Goal: Information Seeking & Learning: Learn about a topic

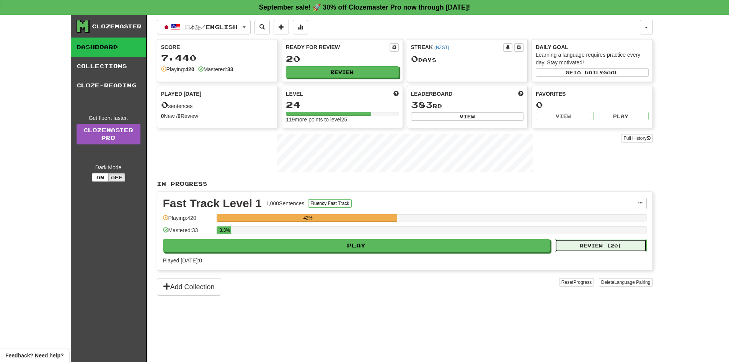
click at [361, 248] on button "Review ( 20 )" at bounding box center [601, 245] width 92 height 13
select select "**"
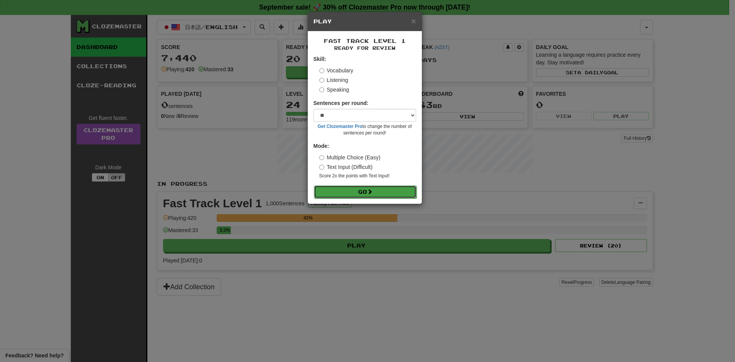
click at [361, 192] on button "Go" at bounding box center [365, 191] width 103 height 13
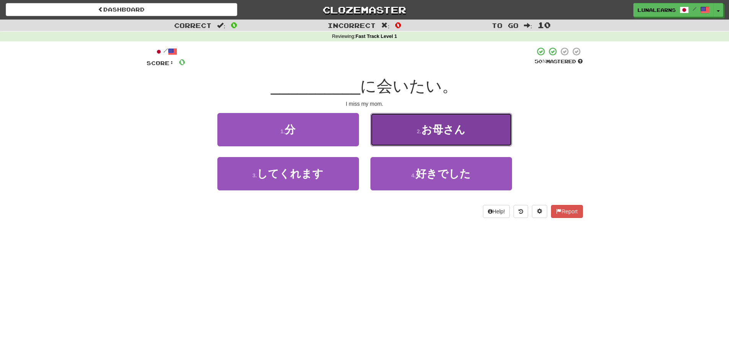
click at [445, 137] on button "2 . お母さん" at bounding box center [441, 129] width 142 height 33
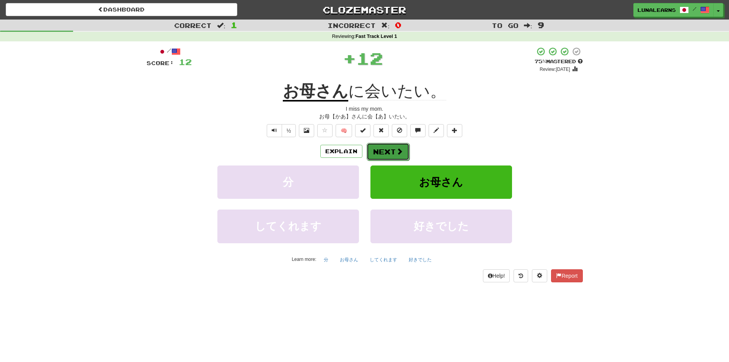
click at [388, 151] on button "Next" at bounding box center [388, 152] width 43 height 18
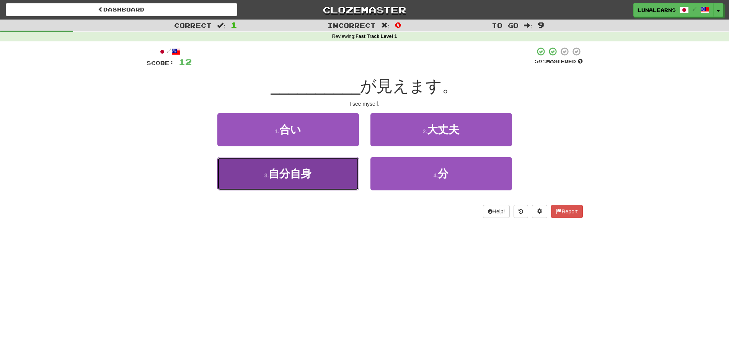
click at [318, 178] on button "3 . 自分自身" at bounding box center [288, 173] width 142 height 33
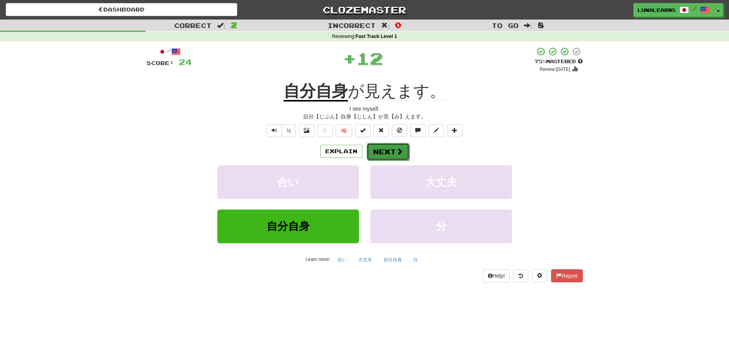
click at [393, 152] on button "Next" at bounding box center [388, 152] width 43 height 18
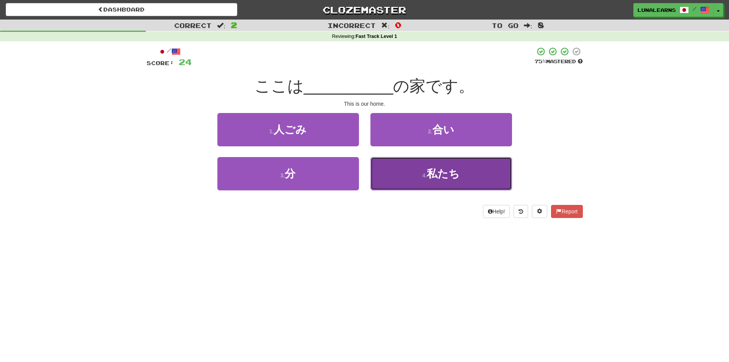
click at [418, 182] on button "4 . 私たち" at bounding box center [441, 173] width 142 height 33
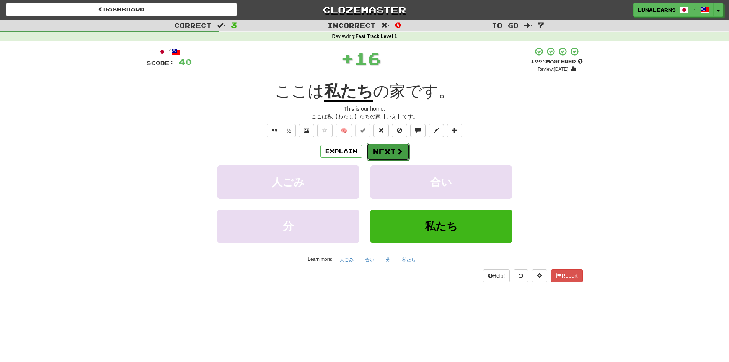
click at [383, 156] on button "Next" at bounding box center [388, 152] width 43 height 18
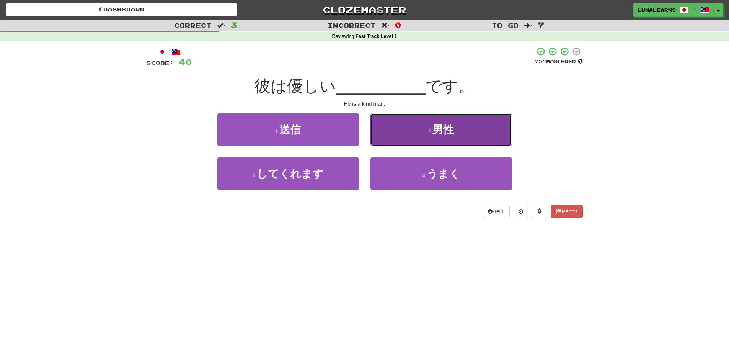
click at [414, 129] on button "2 . 男性" at bounding box center [441, 129] width 142 height 33
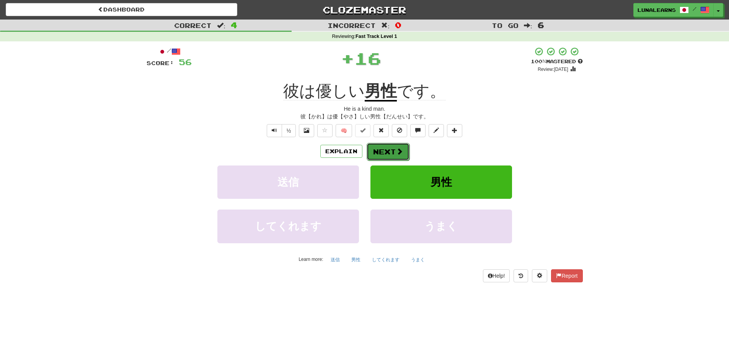
click at [390, 151] on button "Next" at bounding box center [388, 152] width 43 height 18
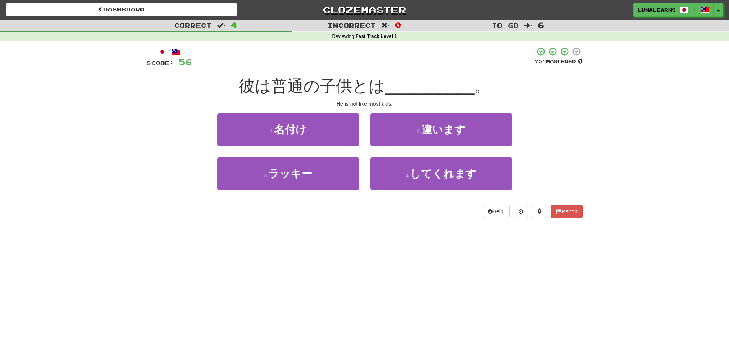
click at [398, 261] on div "Dashboard Clozemaster LunaLearns / Toggle Dropdown Dashboard Leaderboard Activi…" at bounding box center [364, 181] width 729 height 362
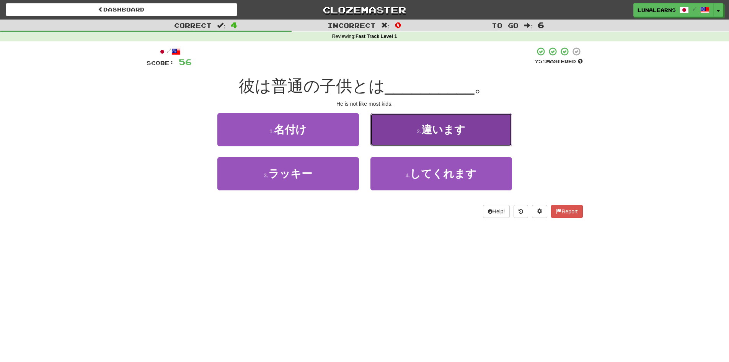
click at [473, 134] on button "2 . 違います" at bounding box center [441, 129] width 142 height 33
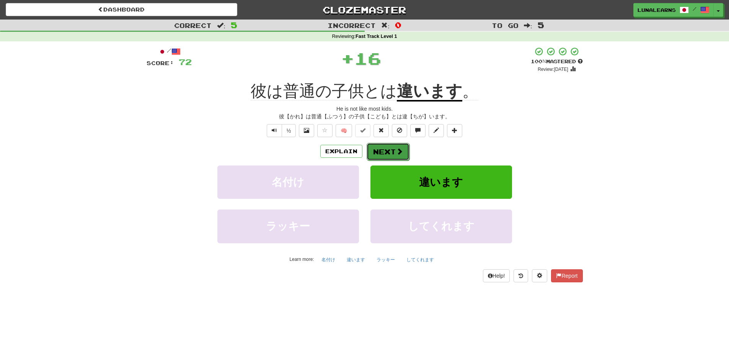
click at [395, 149] on button "Next" at bounding box center [388, 152] width 43 height 18
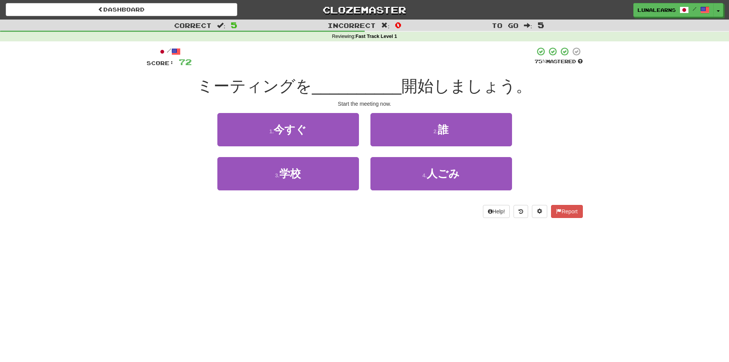
click at [345, 271] on div "Dashboard Clozemaster LunaLearns / Toggle Dropdown Dashboard Leaderboard Activi…" at bounding box center [364, 181] width 729 height 362
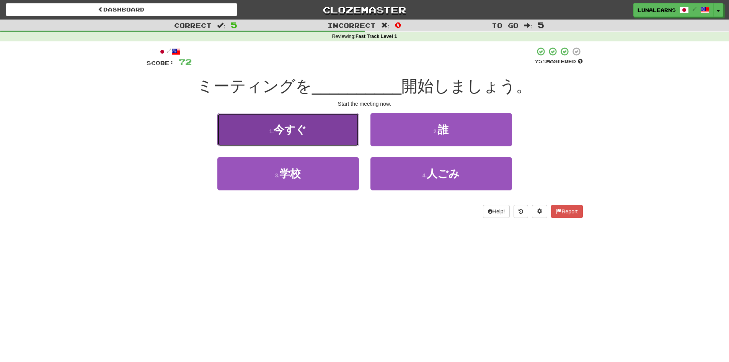
click at [321, 134] on button "1 . 今すぐ" at bounding box center [288, 129] width 142 height 33
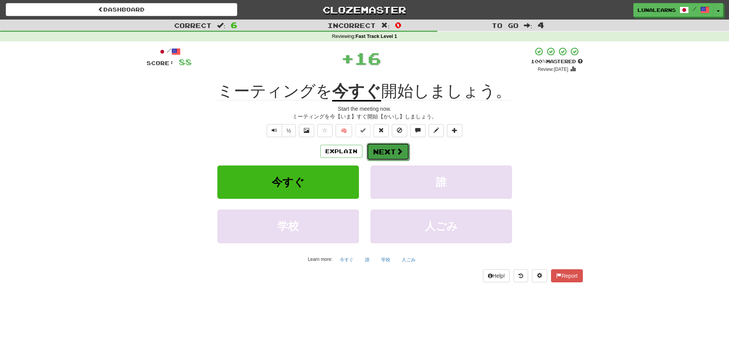
click at [399, 153] on span at bounding box center [399, 151] width 7 height 7
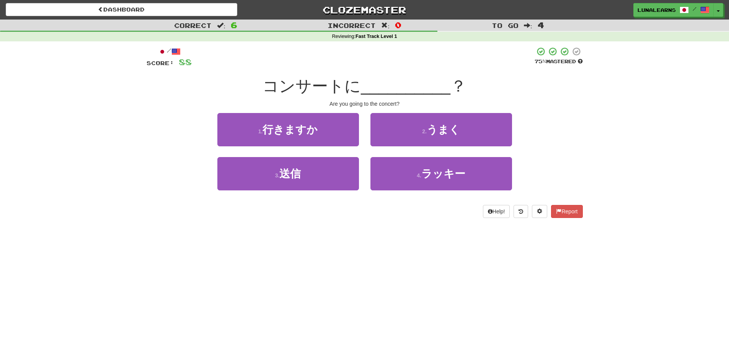
click at [365, 237] on div "Dashboard Clozemaster LunaLearns / Toggle Dropdown Dashboard Leaderboard Activi…" at bounding box center [364, 181] width 729 height 362
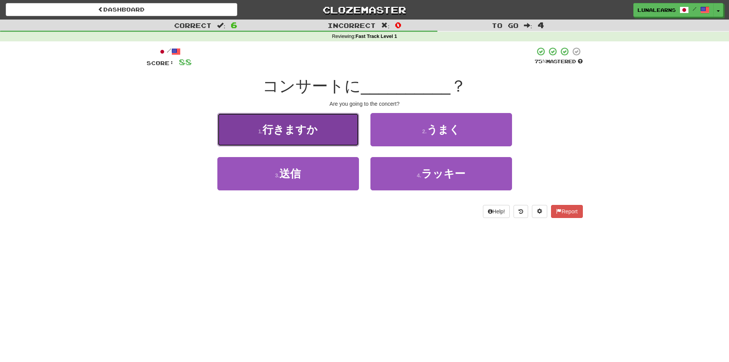
click at [316, 133] on span "行きますか" at bounding box center [290, 130] width 55 height 12
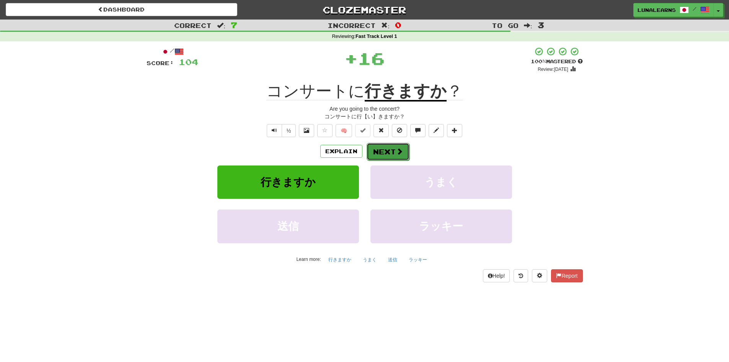
click at [396, 149] on span at bounding box center [399, 151] width 7 height 7
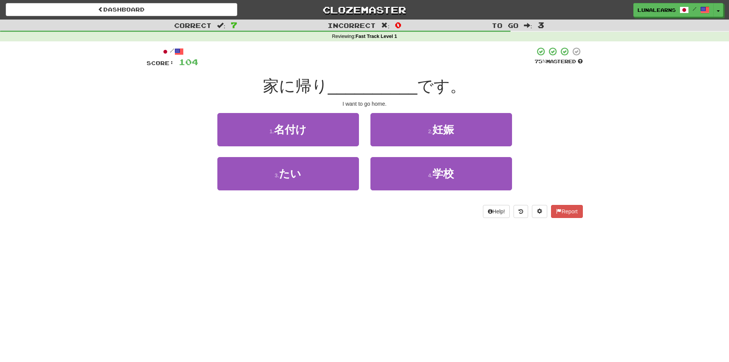
click at [369, 223] on div "/ Score: 104 75 % Mastered 家に帰り __________ です。 I want to go home. 1 . 名付け 2 . 妊…" at bounding box center [365, 134] width 436 height 187
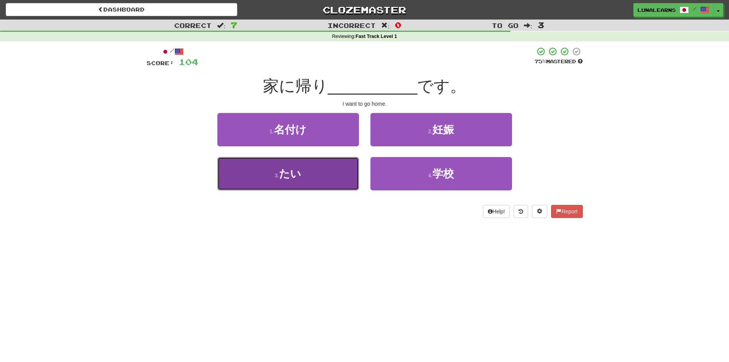
click at [312, 183] on button "3 . たい" at bounding box center [288, 173] width 142 height 33
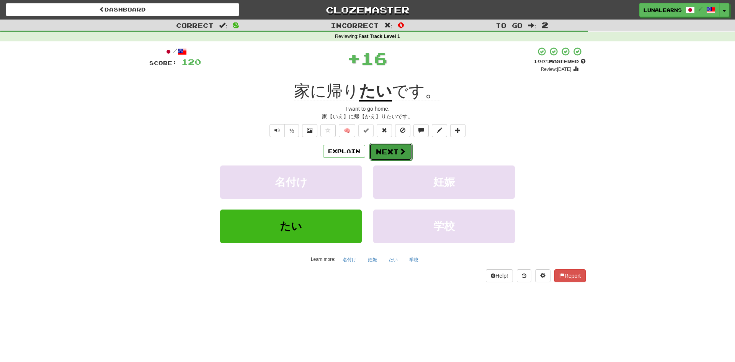
click at [388, 154] on body "Dashboard Clozemaster LunaLearns / Toggle Dropdown Dashboard Leaderboard Activi…" at bounding box center [367, 316] width 735 height 633
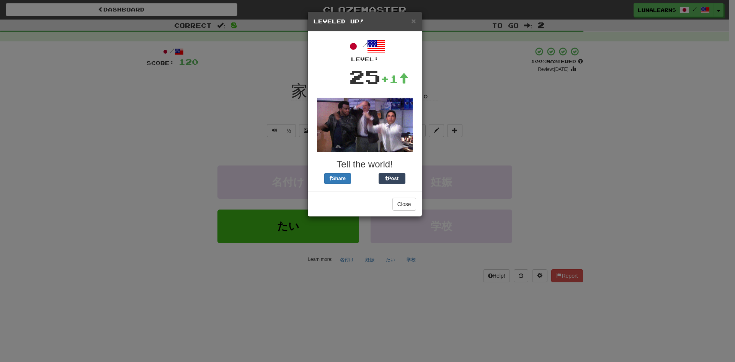
click at [402, 161] on h3 "Tell the world!" at bounding box center [364, 164] width 103 height 10
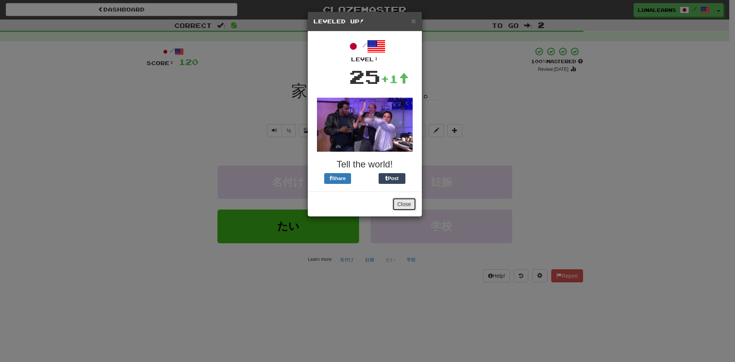
click at [405, 206] on button "Close" at bounding box center [404, 203] width 24 height 13
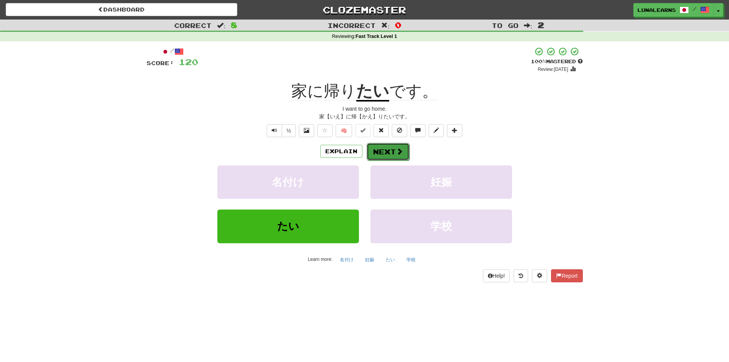
click at [387, 156] on button "Next" at bounding box center [388, 152] width 43 height 18
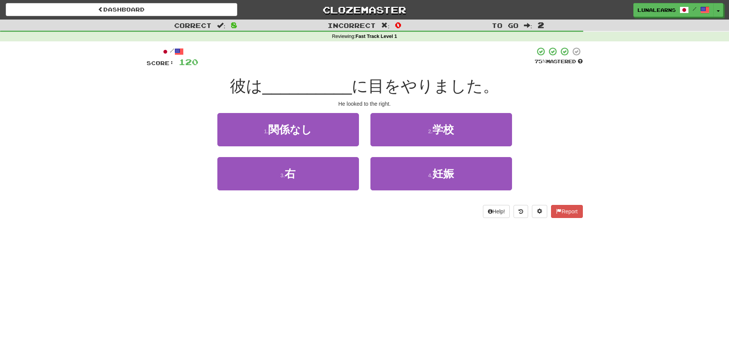
click at [339, 253] on div "Dashboard Clozemaster LunaLearns / Toggle Dropdown Dashboard Leaderboard Activi…" at bounding box center [364, 181] width 729 height 362
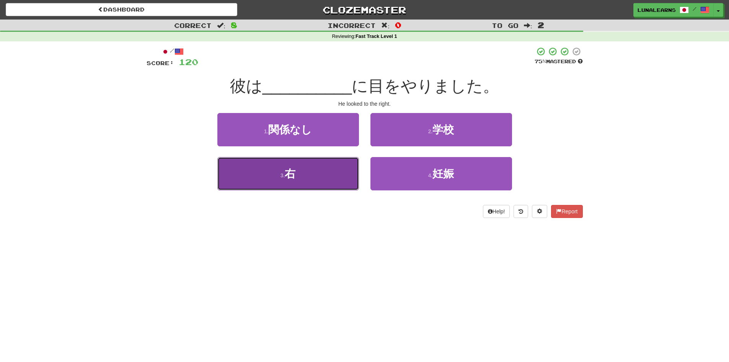
click at [326, 174] on button "3 . 右" at bounding box center [288, 173] width 142 height 33
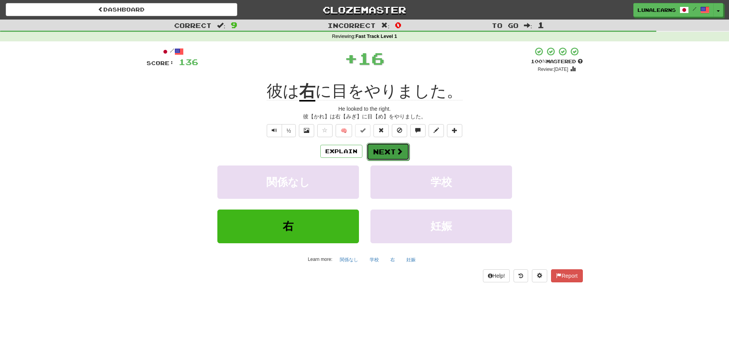
click at [383, 152] on button "Next" at bounding box center [388, 152] width 43 height 18
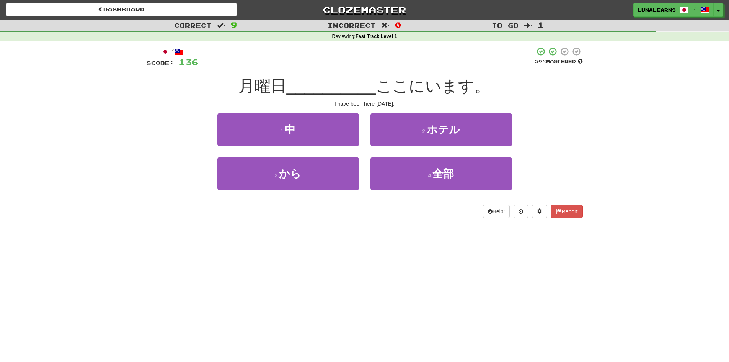
click at [357, 243] on div "Dashboard Clozemaster LunaLearns / Toggle Dropdown Dashboard Leaderboard Activi…" at bounding box center [364, 181] width 729 height 362
click at [429, 248] on div "Dashboard Clozemaster LunaLearns / Toggle Dropdown Dashboard Leaderboard Activi…" at bounding box center [364, 181] width 729 height 362
click at [416, 246] on div "Dashboard Clozemaster LunaLearns / Toggle Dropdown Dashboard Leaderboard Activi…" at bounding box center [364, 181] width 729 height 362
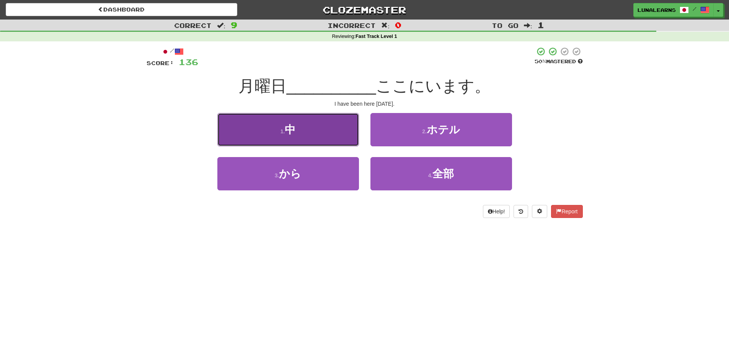
click at [303, 139] on button "1 . 中" at bounding box center [288, 129] width 142 height 33
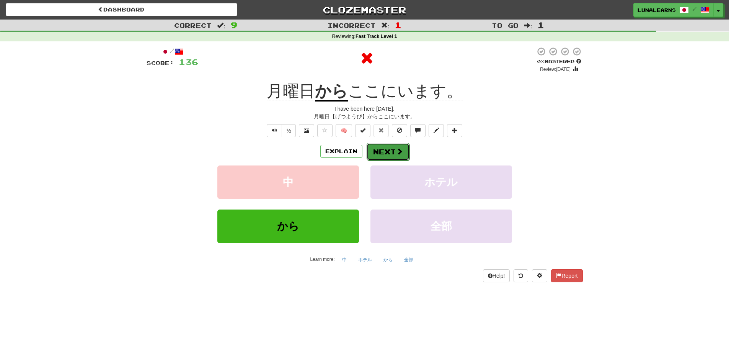
click at [382, 151] on button "Next" at bounding box center [388, 152] width 43 height 18
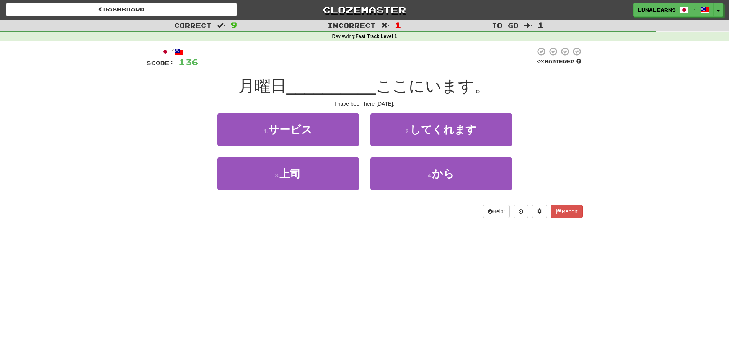
click at [323, 236] on div "Dashboard Clozemaster LunaLearns / Toggle Dropdown Dashboard Leaderboard Activi…" at bounding box center [364, 181] width 729 height 362
click at [327, 231] on div "Dashboard Clozemaster LunaLearns / Toggle Dropdown Dashboard Leaderboard Activi…" at bounding box center [364, 181] width 729 height 362
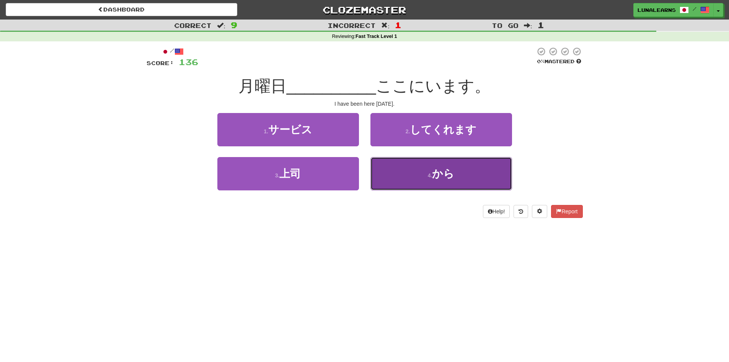
click at [400, 182] on button "4 . から" at bounding box center [441, 173] width 142 height 33
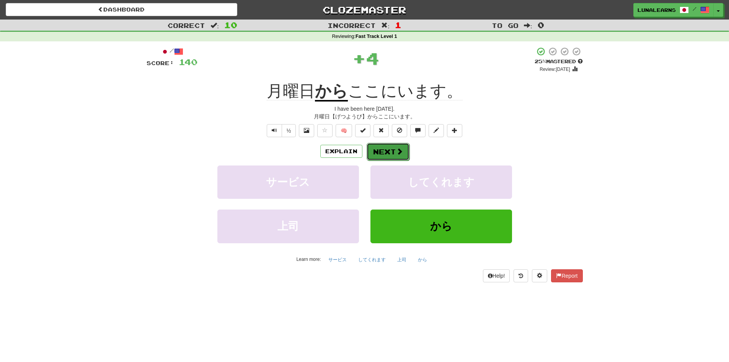
click at [383, 150] on button "Next" at bounding box center [388, 152] width 43 height 18
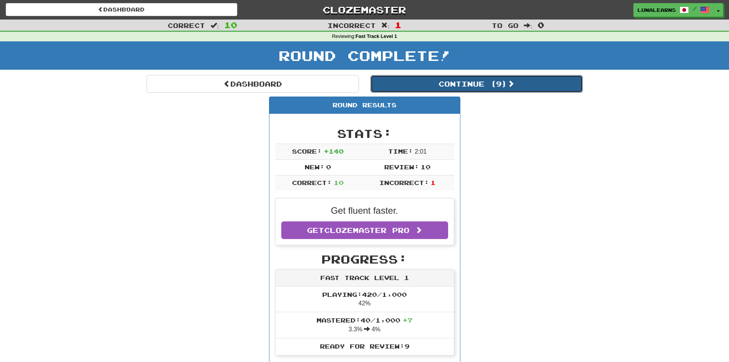
click at [498, 86] on button "Continue ( 9 )" at bounding box center [476, 84] width 212 height 18
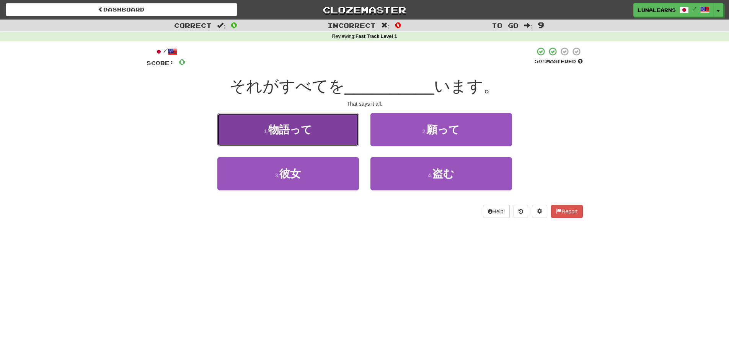
click at [325, 128] on button "1 . 物語って" at bounding box center [288, 129] width 142 height 33
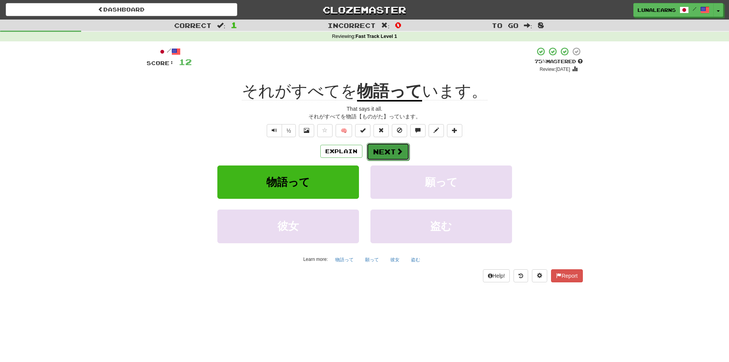
click at [391, 155] on button "Next" at bounding box center [388, 152] width 43 height 18
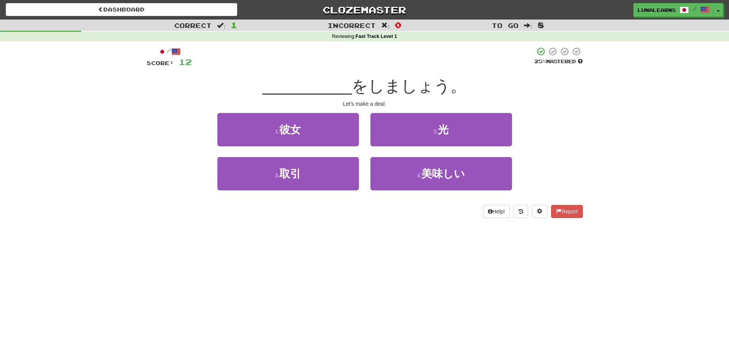
click at [369, 251] on div "Dashboard Clozemaster LunaLearns / Toggle Dropdown Dashboard Leaderboard Activi…" at bounding box center [364, 181] width 729 height 362
click at [365, 212] on div "Help! Report" at bounding box center [365, 211] width 436 height 13
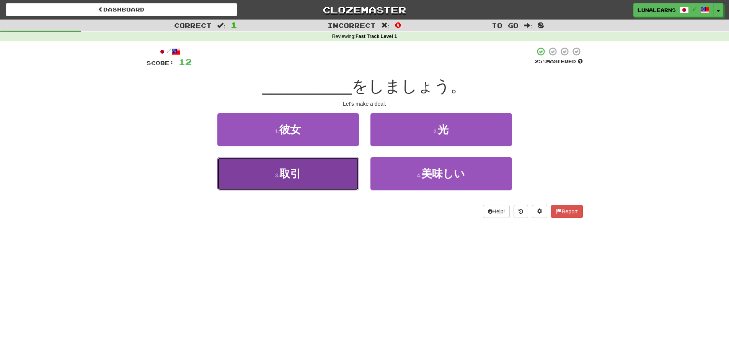
click at [327, 173] on button "3 . 取引" at bounding box center [288, 173] width 142 height 33
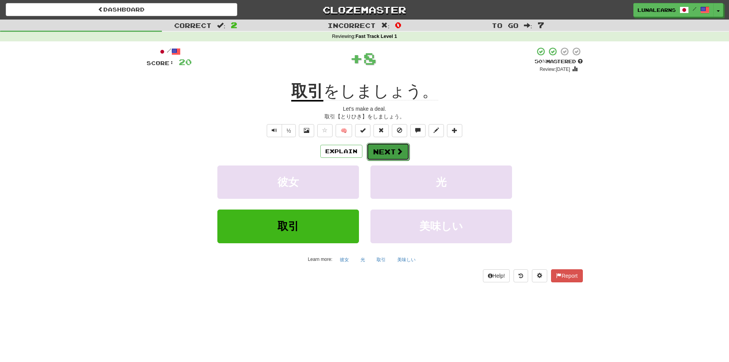
click at [388, 153] on button "Next" at bounding box center [388, 152] width 43 height 18
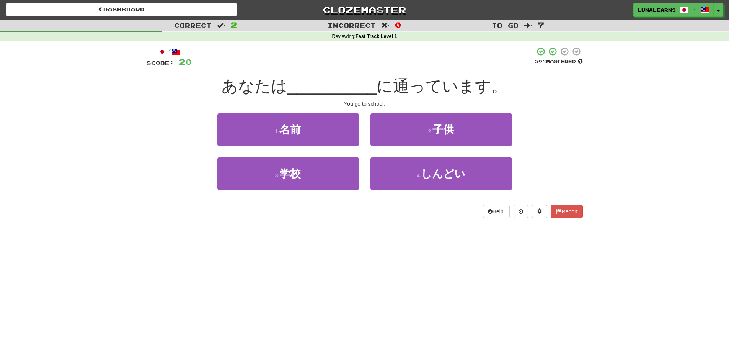
click at [369, 227] on div "/ Score: 20 50 % Mastered あなたは __________ に通っています。 You go to school. 1 . 名前 2 .…" at bounding box center [365, 134] width 436 height 187
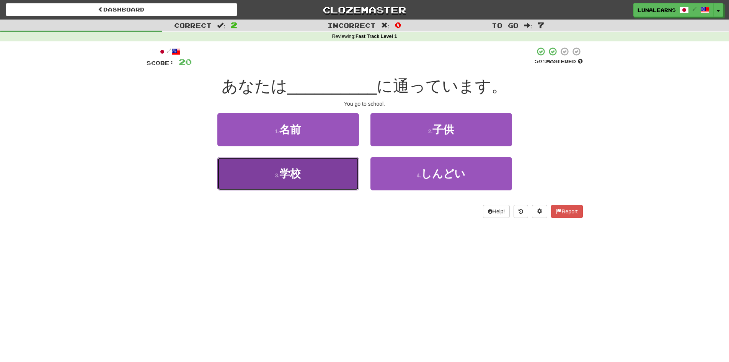
click at [327, 175] on button "3 . 学校" at bounding box center [288, 173] width 142 height 33
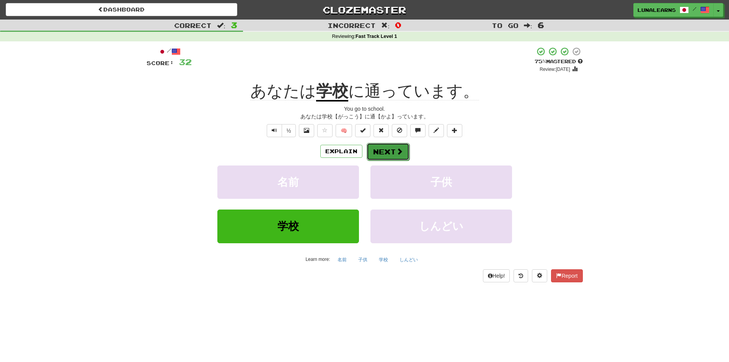
click at [387, 150] on button "Next" at bounding box center [388, 152] width 43 height 18
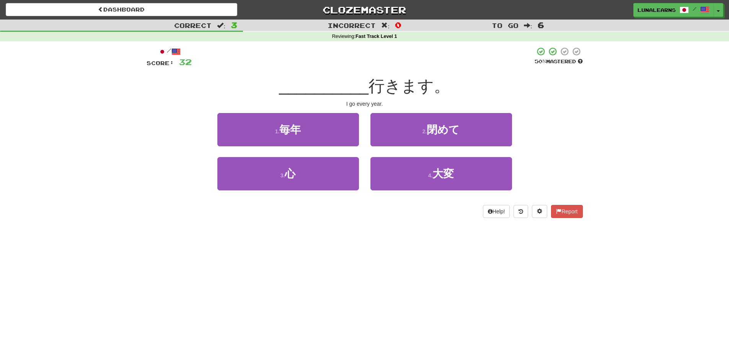
click at [388, 228] on div "/ Score: 32 50 % Mastered __________ 行きます。 I go every year. 1 . 毎年 2 . 閉めて 3 . …" at bounding box center [365, 134] width 436 height 187
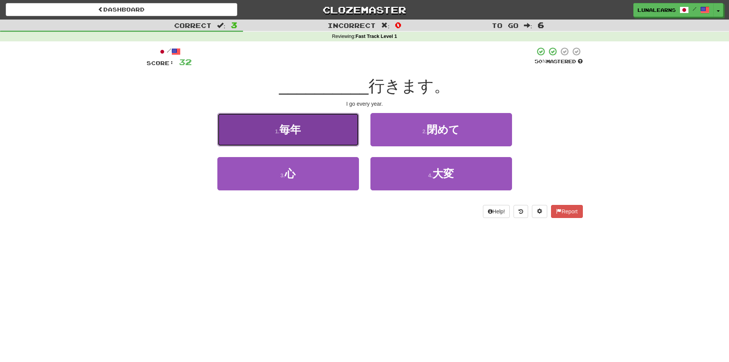
click at [320, 135] on button "1 . 毎年" at bounding box center [288, 129] width 142 height 33
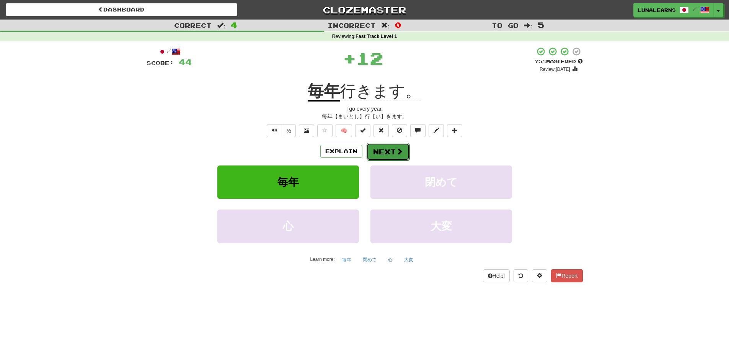
click at [382, 153] on button "Next" at bounding box center [388, 152] width 43 height 18
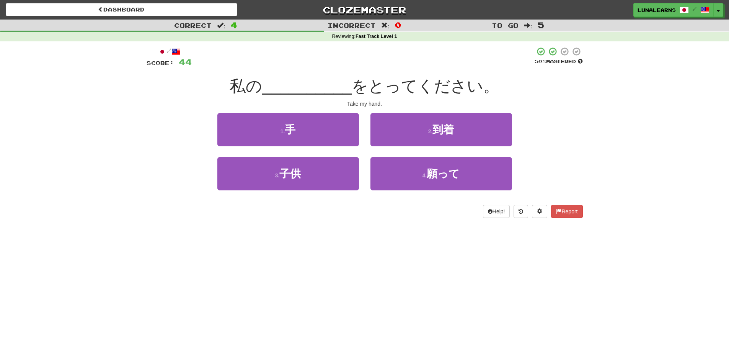
click at [347, 258] on div "Dashboard Clozemaster LunaLearns / Toggle Dropdown Dashboard Leaderboard Activi…" at bounding box center [364, 181] width 729 height 362
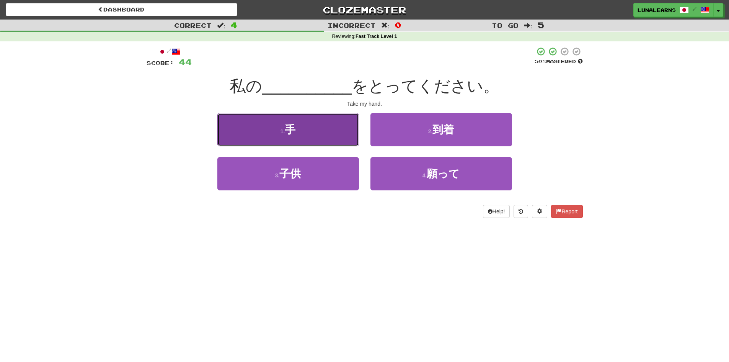
click at [328, 130] on button "1 . 手" at bounding box center [288, 129] width 142 height 33
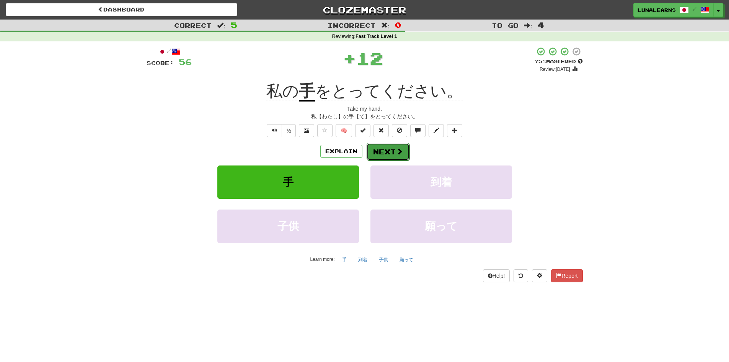
click at [388, 153] on button "Next" at bounding box center [388, 152] width 43 height 18
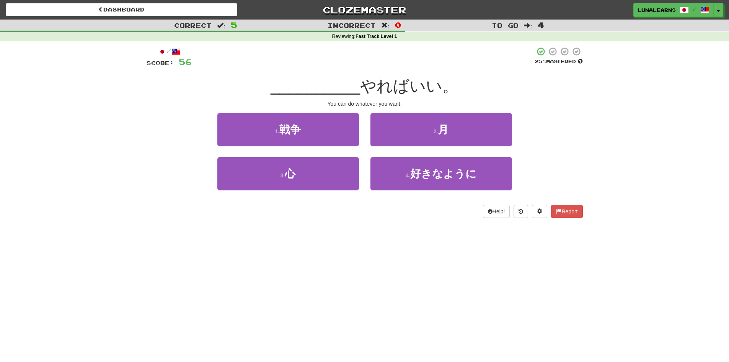
click at [366, 241] on div "Dashboard Clozemaster LunaLearns / Toggle Dropdown Dashboard Leaderboard Activi…" at bounding box center [364, 181] width 729 height 362
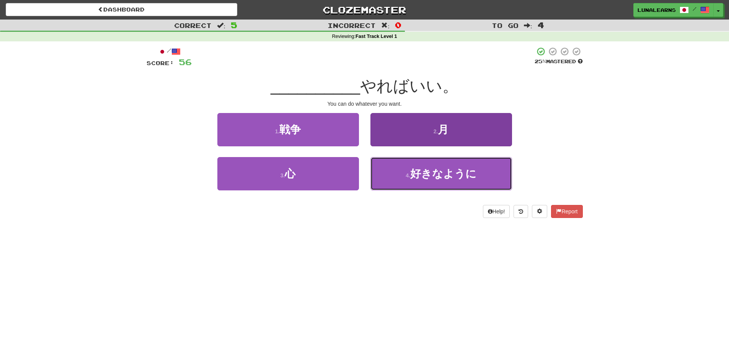
click at [418, 181] on button "4 . 好きなように" at bounding box center [441, 173] width 142 height 33
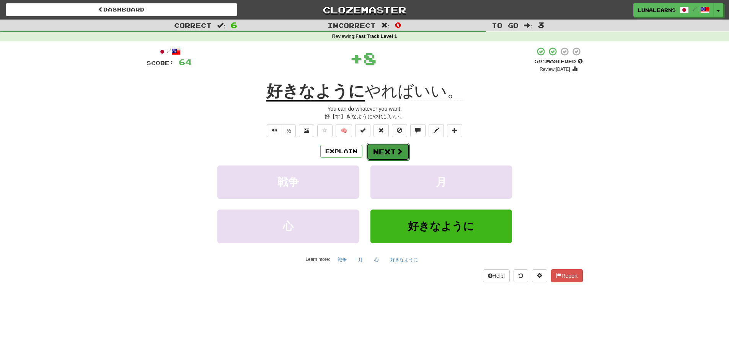
click at [383, 159] on button "Next" at bounding box center [388, 152] width 43 height 18
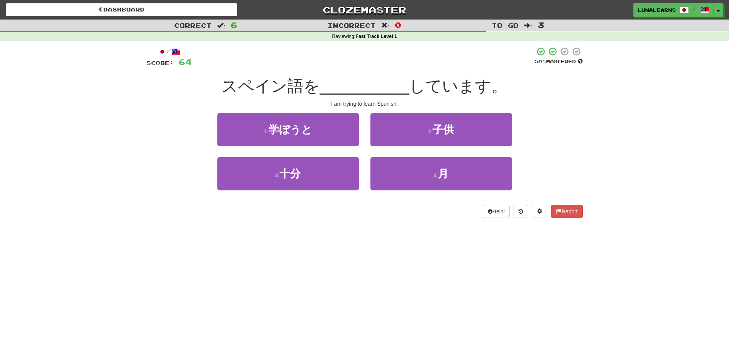
click at [369, 230] on div "Dashboard Clozemaster LunaLearns / Toggle Dropdown Dashboard Leaderboard Activi…" at bounding box center [364, 181] width 729 height 362
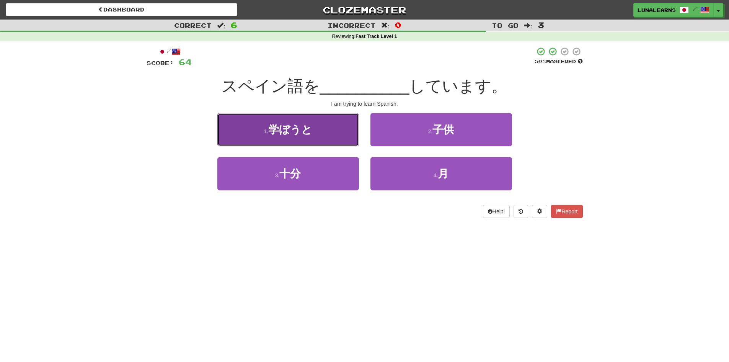
click at [322, 130] on button "1 . 学ぼうと" at bounding box center [288, 129] width 142 height 33
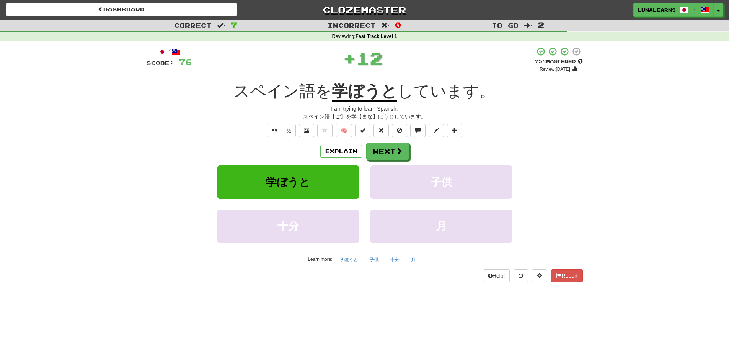
click at [388, 161] on div "Explain Next 学ぼうと 子供 十分 月 Learn more: 学ぼうと 子供 十分 月" at bounding box center [365, 203] width 436 height 123
click at [388, 155] on button "Next" at bounding box center [388, 152] width 43 height 18
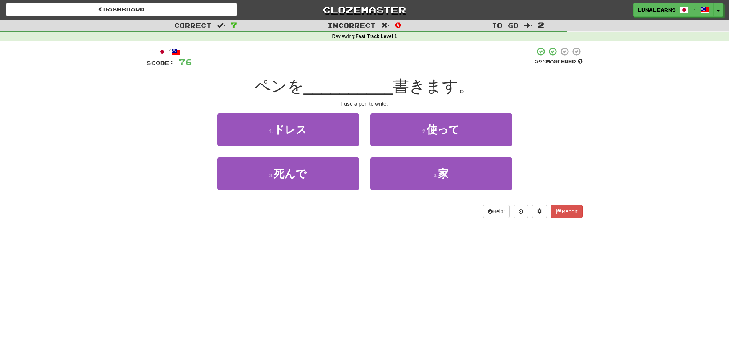
click at [353, 227] on div "/ Score: 76 50 % Mastered ペンを __________ 書きます。 I use a pen to write. 1 . ドレス 2 …" at bounding box center [365, 134] width 436 height 187
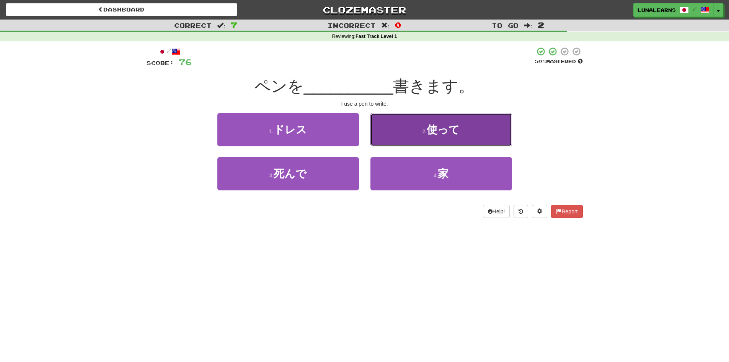
click at [406, 128] on button "2 . 使って" at bounding box center [441, 129] width 142 height 33
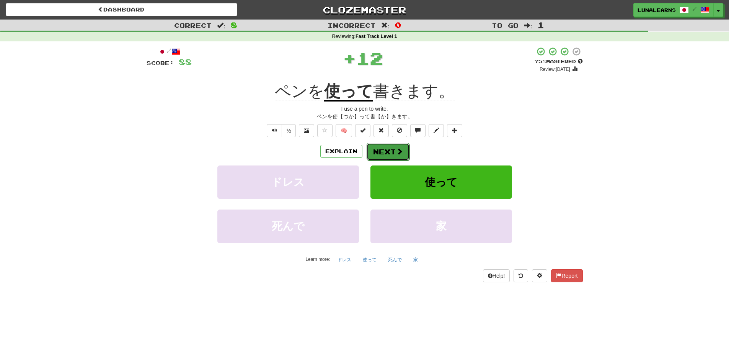
click at [387, 148] on button "Next" at bounding box center [388, 152] width 43 height 18
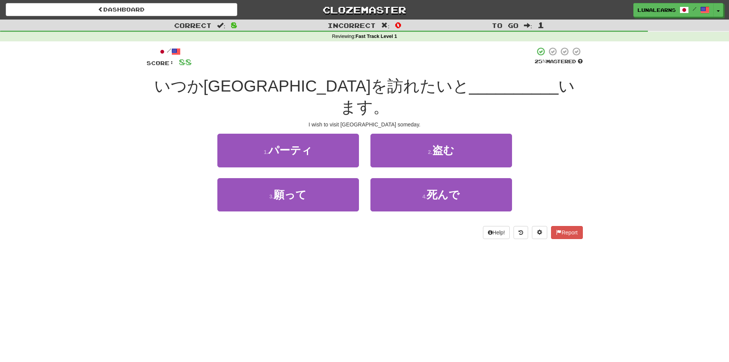
click at [353, 248] on div "Dashboard Clozemaster LunaLearns / Toggle Dropdown Dashboard Leaderboard Activi…" at bounding box center [364, 181] width 729 height 362
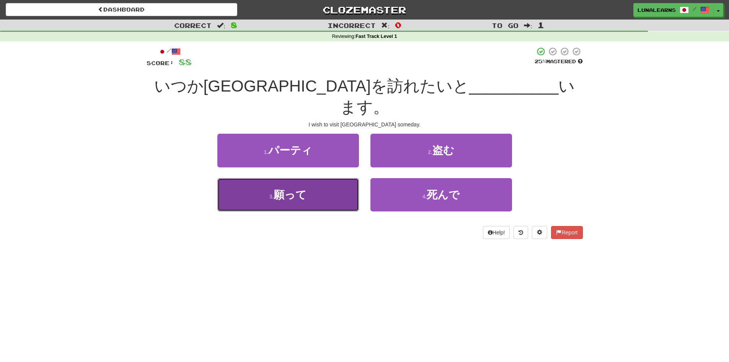
click at [325, 179] on button "3 . 願って" at bounding box center [288, 194] width 142 height 33
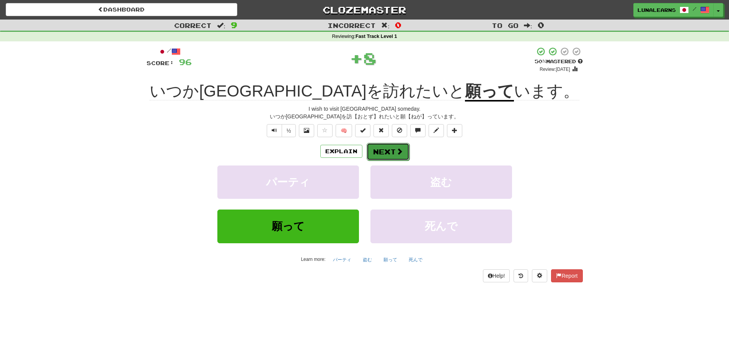
click at [391, 145] on button "Next" at bounding box center [388, 152] width 43 height 18
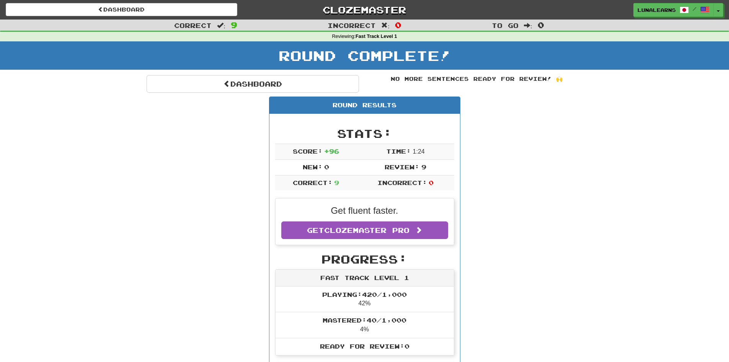
drag, startPoint x: 141, startPoint y: 238, endPoint x: 159, endPoint y: 95, distance: 144.3
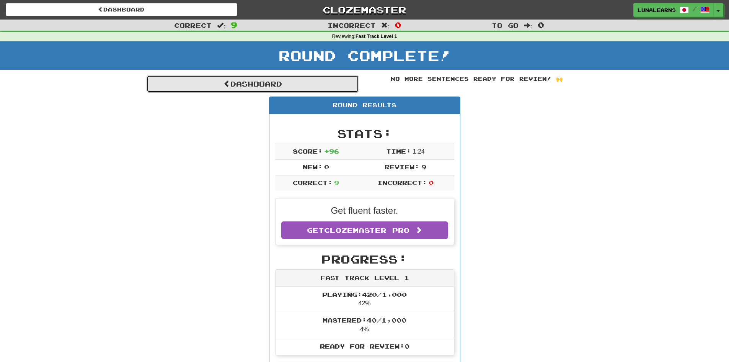
click at [248, 83] on link "Dashboard" at bounding box center [253, 84] width 212 height 18
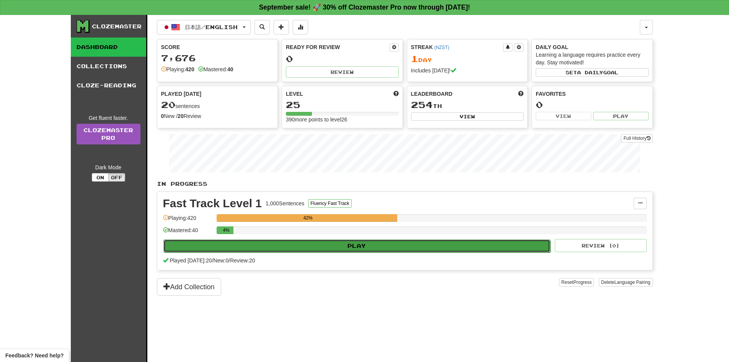
click at [506, 246] on button "Play" at bounding box center [356, 245] width 387 height 13
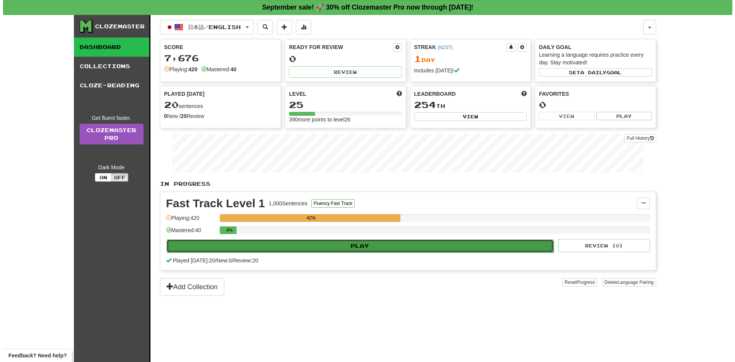
select select "**"
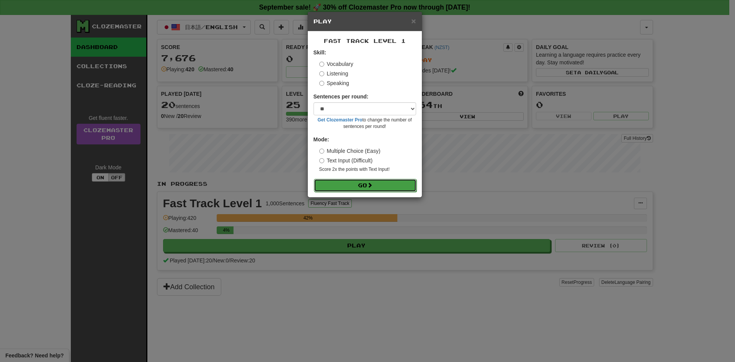
click at [349, 187] on button "Go" at bounding box center [365, 185] width 103 height 13
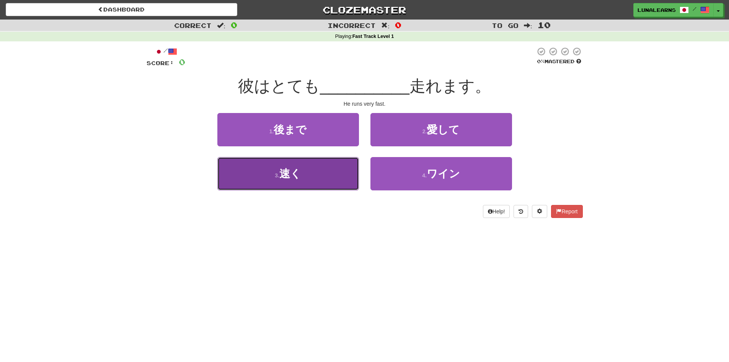
click at [318, 176] on button "3 . 速く" at bounding box center [288, 173] width 142 height 33
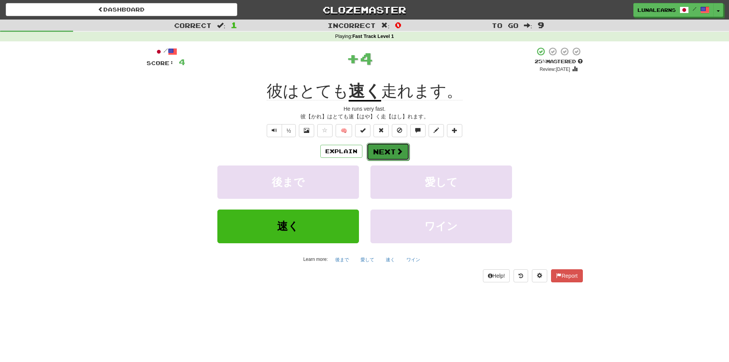
click at [387, 150] on button "Next" at bounding box center [388, 152] width 43 height 18
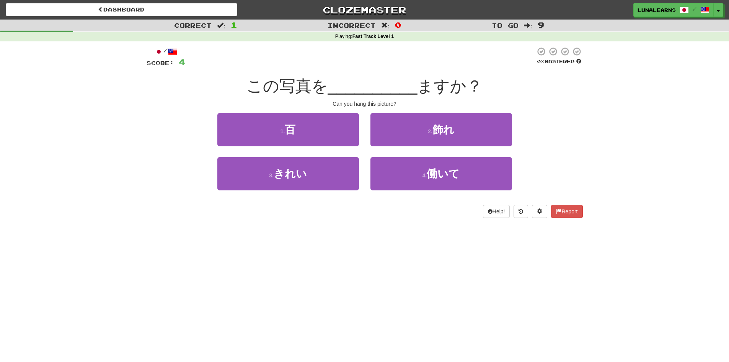
click at [312, 220] on div "/ Score: 4 0 % Mastered この写真を __________ ますか？ Can you hang this picture? 1 . 百 …" at bounding box center [365, 134] width 436 height 187
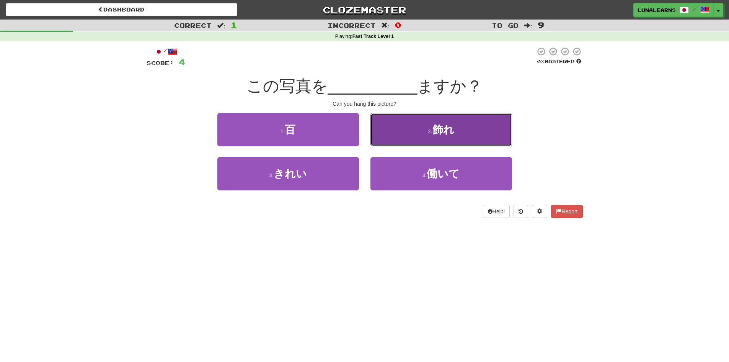
click at [473, 126] on button "2 . 飾れ" at bounding box center [441, 129] width 142 height 33
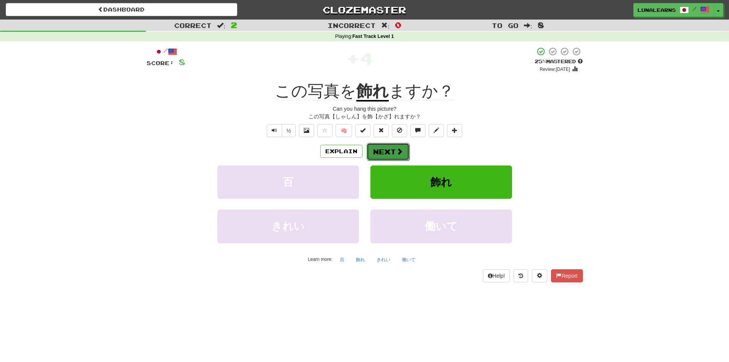
click at [392, 150] on button "Next" at bounding box center [388, 152] width 43 height 18
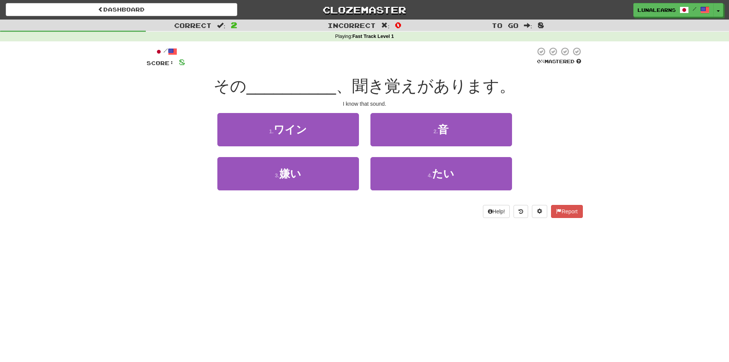
click at [317, 232] on div "Dashboard Clozemaster LunaLearns / Toggle Dropdown Dashboard Leaderboard Activi…" at bounding box center [364, 181] width 729 height 362
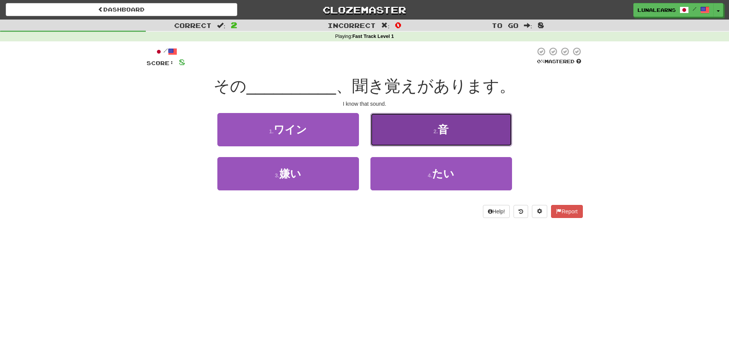
click at [455, 124] on button "2 . 音" at bounding box center [441, 129] width 142 height 33
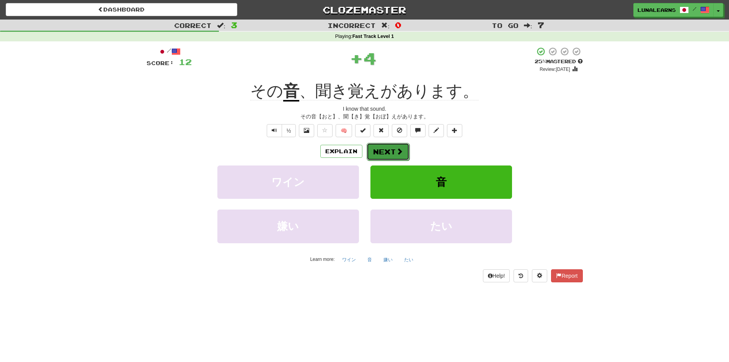
click at [378, 152] on button "Next" at bounding box center [388, 152] width 43 height 18
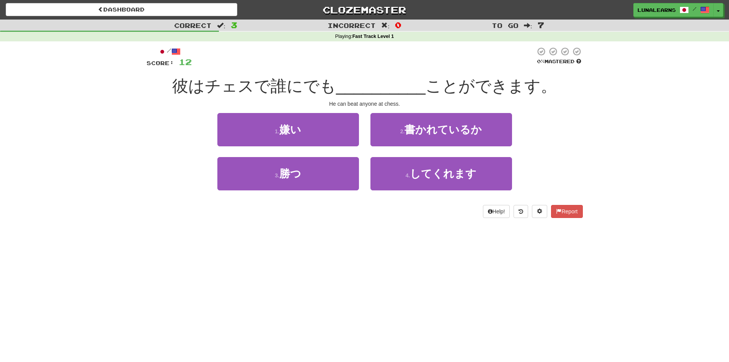
click at [315, 229] on div "Dashboard Clozemaster LunaLearns / Toggle Dropdown Dashboard Leaderboard Activi…" at bounding box center [364, 181] width 729 height 362
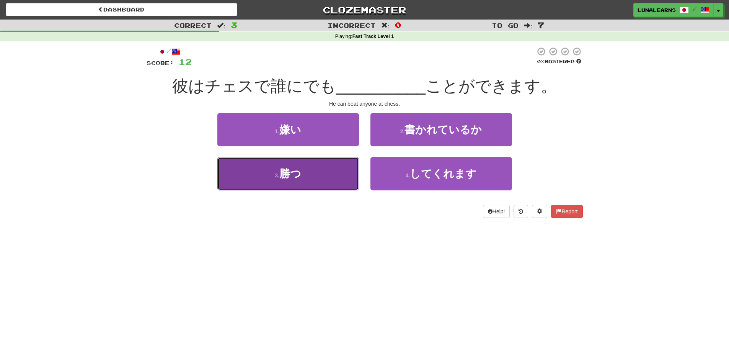
click at [328, 181] on button "3 . 勝つ" at bounding box center [288, 173] width 142 height 33
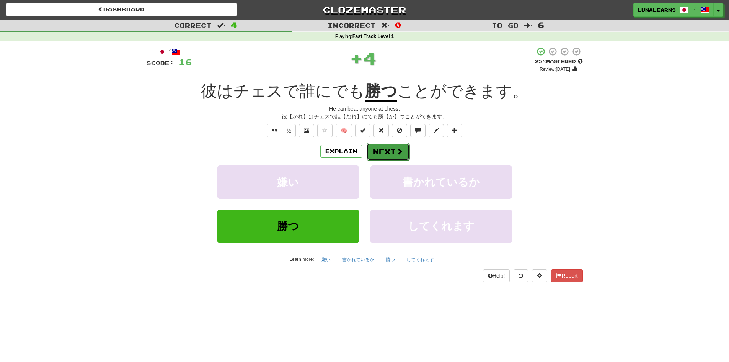
click at [388, 153] on button "Next" at bounding box center [388, 152] width 43 height 18
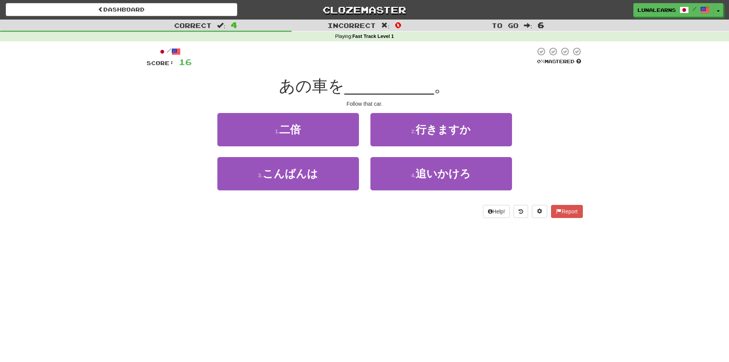
click at [320, 243] on div "Dashboard Clozemaster LunaLearns / Toggle Dropdown Dashboard Leaderboard Activi…" at bounding box center [364, 181] width 729 height 362
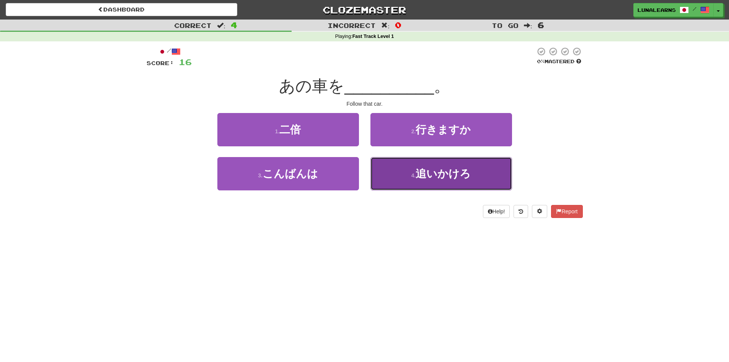
click at [434, 176] on span "追いかけろ" at bounding box center [443, 174] width 55 height 12
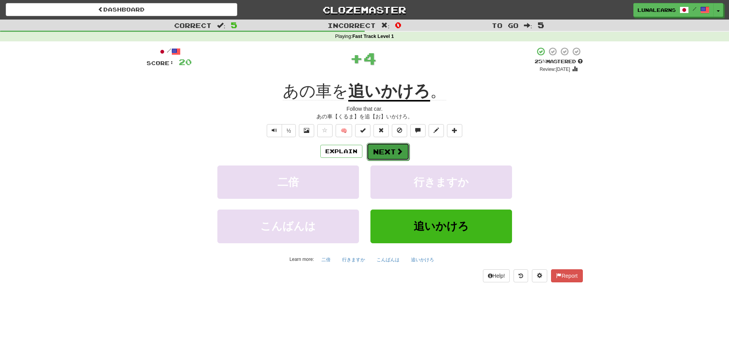
click at [399, 156] on button "Next" at bounding box center [388, 152] width 43 height 18
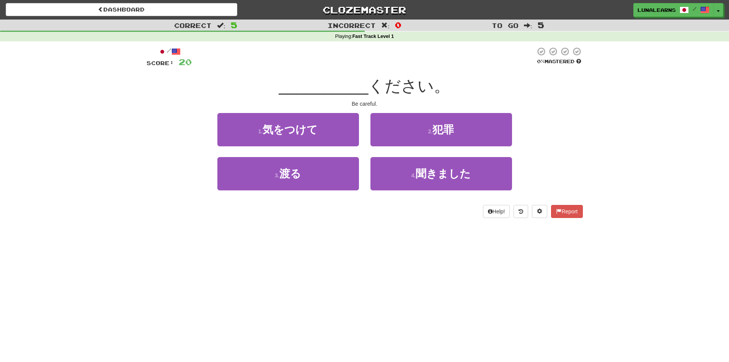
click at [347, 234] on div "Dashboard Clozemaster LunaLearns / Toggle Dropdown Dashboard Leaderboard Activi…" at bounding box center [364, 181] width 729 height 362
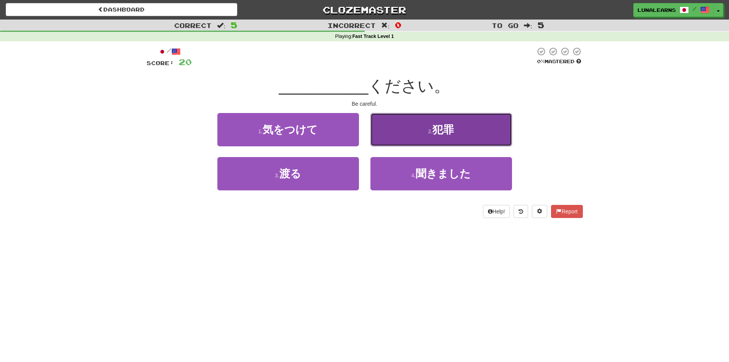
click at [486, 135] on button "2 . 犯罪" at bounding box center [441, 129] width 142 height 33
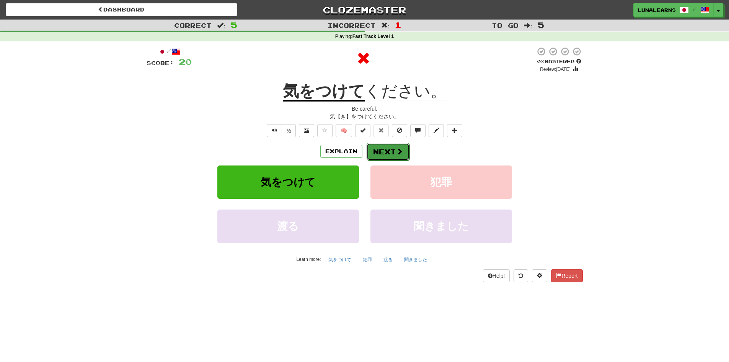
click at [390, 149] on button "Next" at bounding box center [388, 152] width 43 height 18
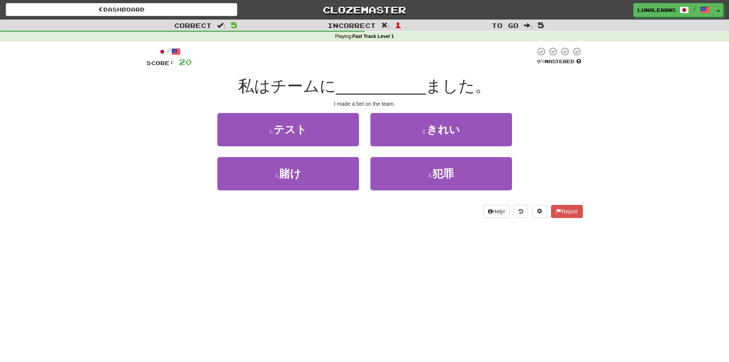
click at [368, 215] on div "Help! Report" at bounding box center [365, 211] width 436 height 13
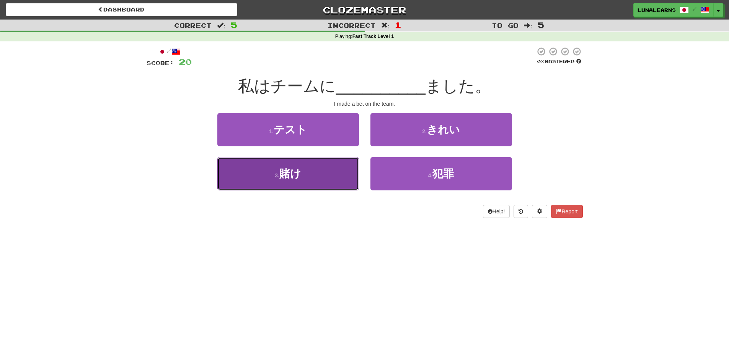
click at [333, 167] on button "3 . 賭け" at bounding box center [288, 173] width 142 height 33
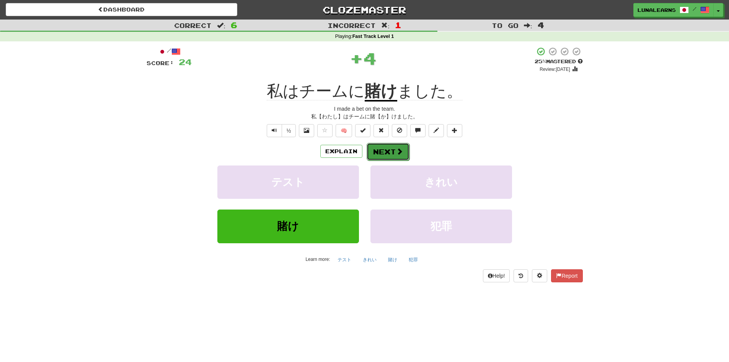
click at [404, 153] on button "Next" at bounding box center [388, 152] width 43 height 18
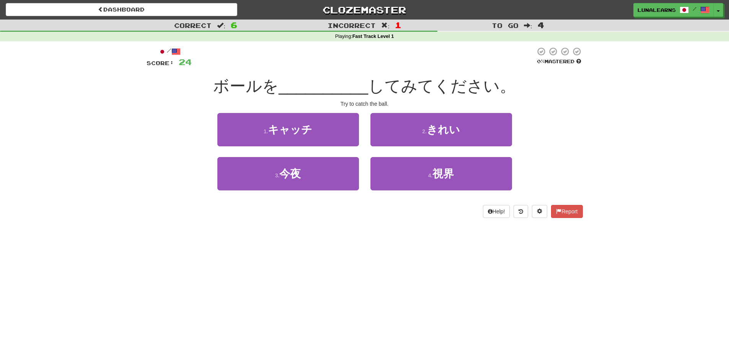
click at [341, 234] on div "Dashboard Clozemaster LunaLearns / Toggle Dropdown Dashboard Leaderboard Activi…" at bounding box center [364, 181] width 729 height 362
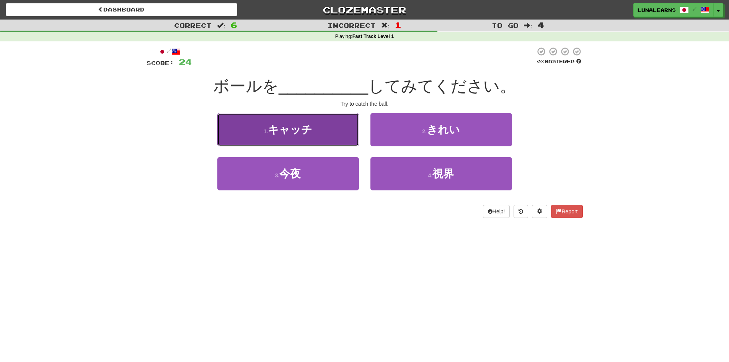
click at [318, 125] on button "1 . キャッチ" at bounding box center [288, 129] width 142 height 33
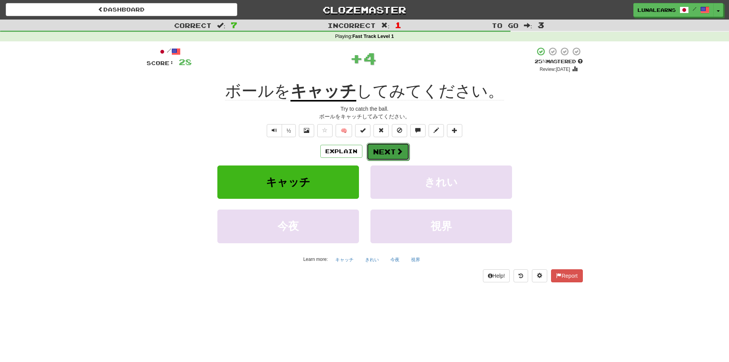
click at [379, 150] on button "Next" at bounding box center [388, 152] width 43 height 18
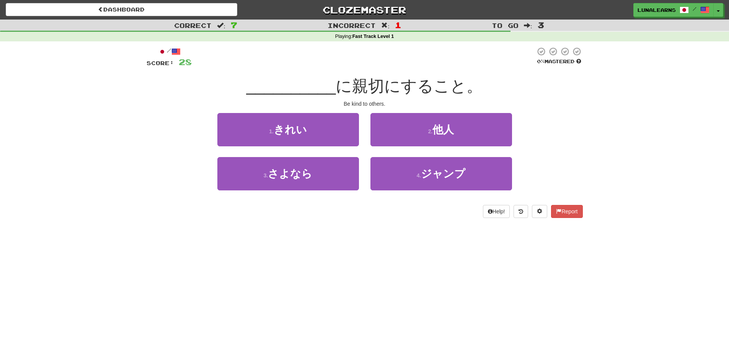
click at [375, 212] on div "Help! Report" at bounding box center [365, 211] width 436 height 13
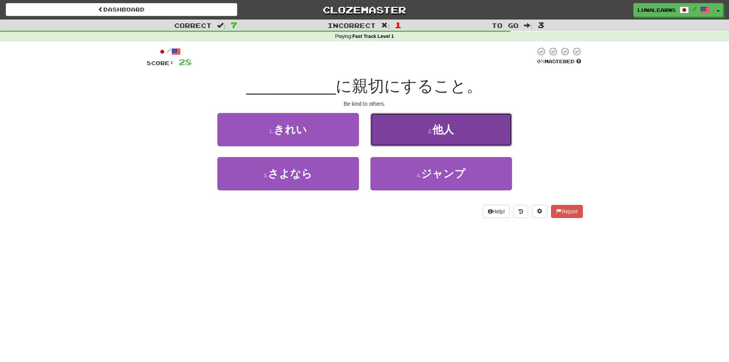
click at [396, 130] on button "2 . 他人" at bounding box center [441, 129] width 142 height 33
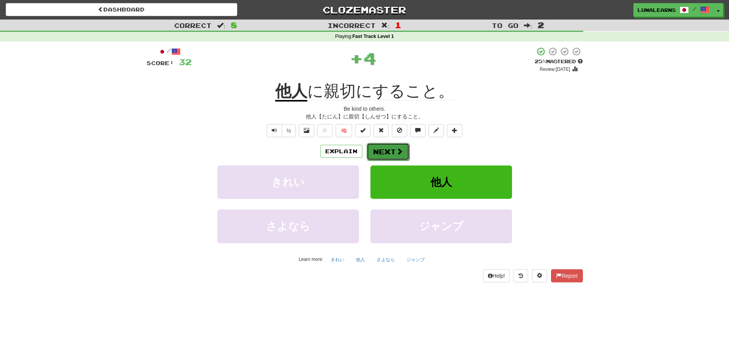
click at [372, 152] on button "Next" at bounding box center [388, 152] width 43 height 18
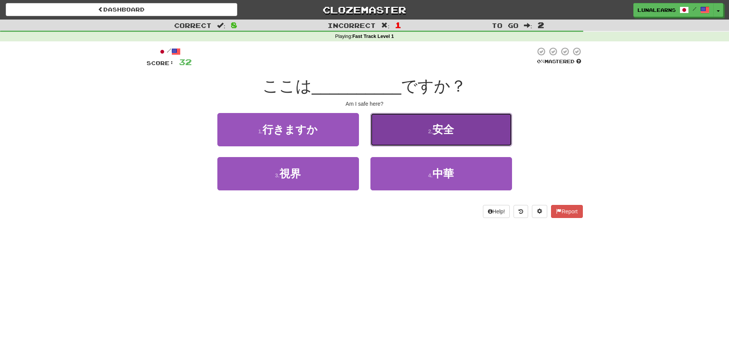
click at [438, 134] on span "安全" at bounding box center [442, 130] width 21 height 12
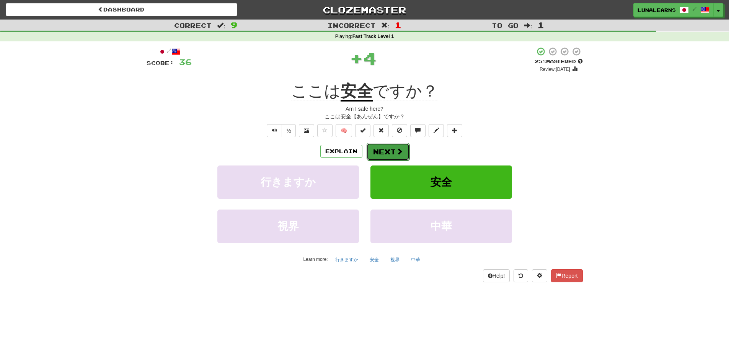
click at [375, 153] on button "Next" at bounding box center [388, 152] width 43 height 18
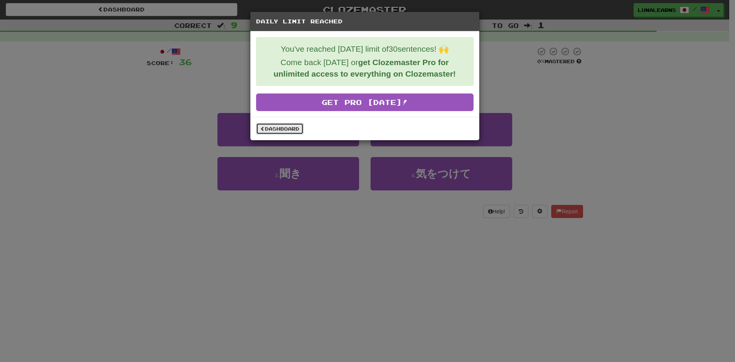
click at [281, 127] on link "Dashboard" at bounding box center [279, 128] width 47 height 11
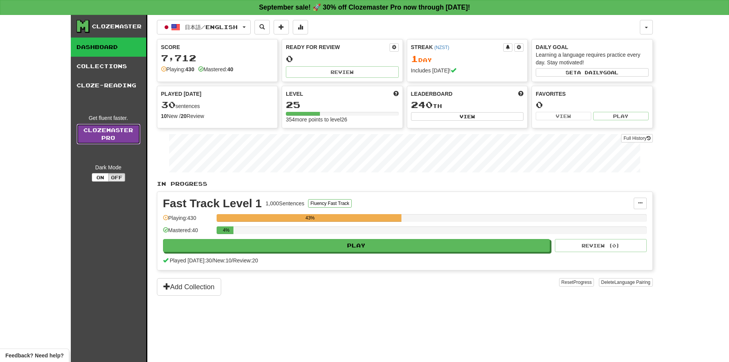
click at [119, 134] on link "Clozemaster Pro" at bounding box center [109, 134] width 64 height 21
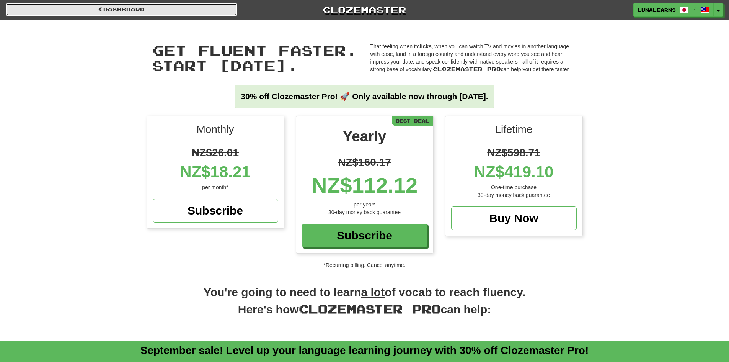
click at [180, 11] on link "Dashboard" at bounding box center [122, 9] width 232 height 13
